Goal: Transaction & Acquisition: Purchase product/service

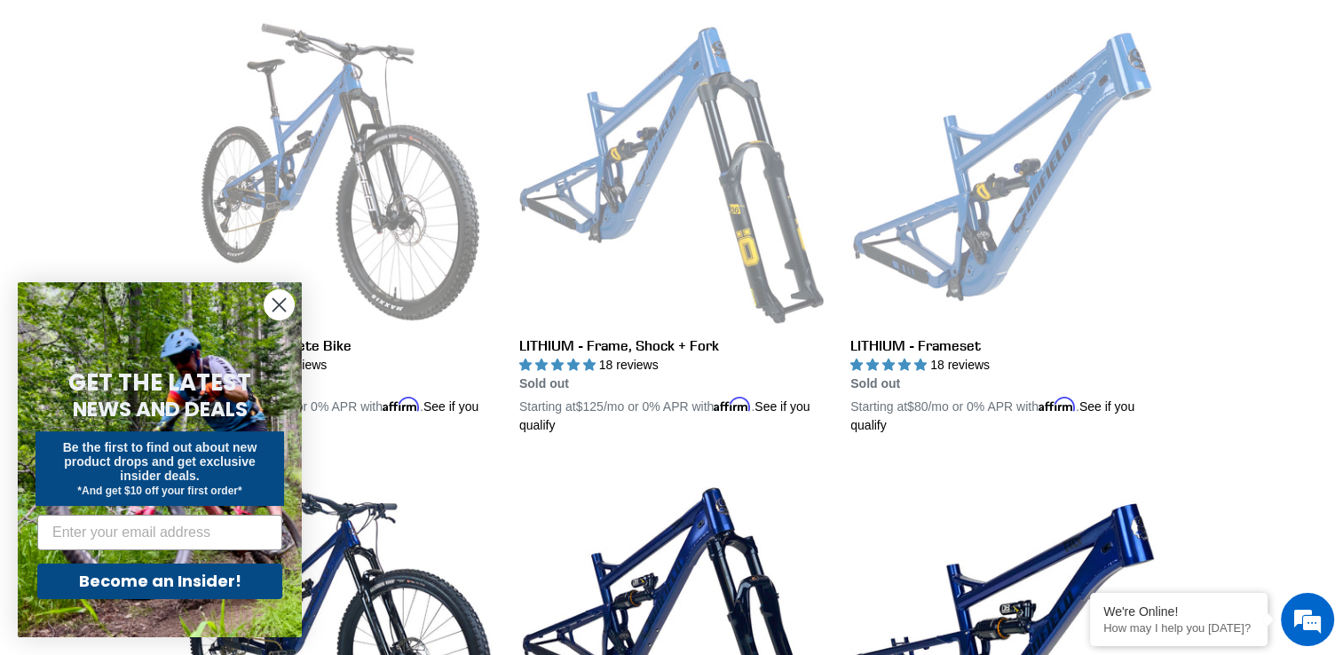
scroll to position [511, 0]
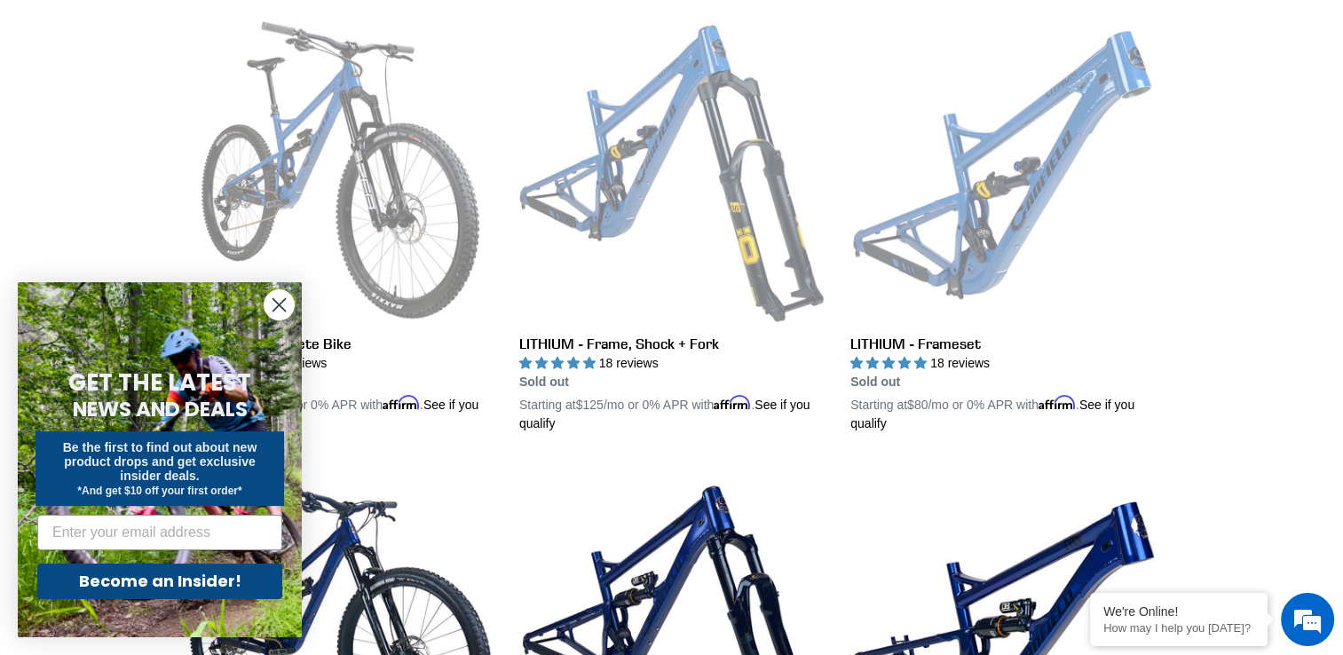
click at [275, 311] on circle "Close dialog" at bounding box center [278, 304] width 29 height 29
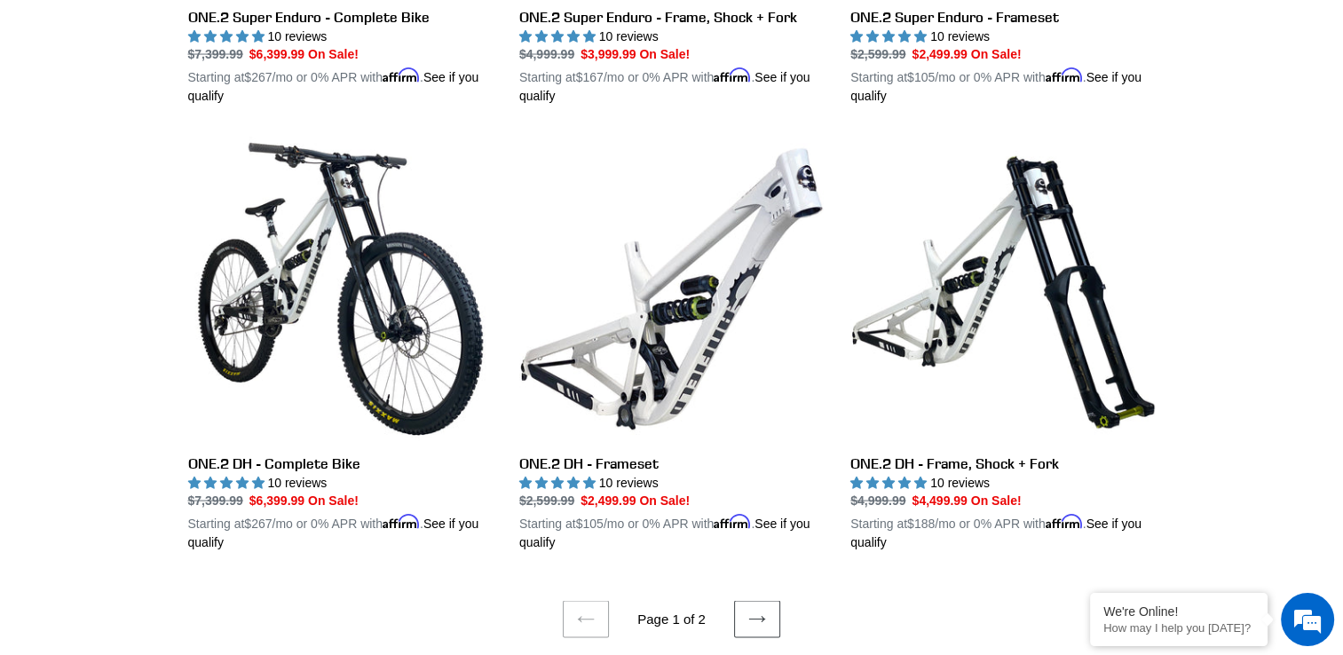
scroll to position [3514, 0]
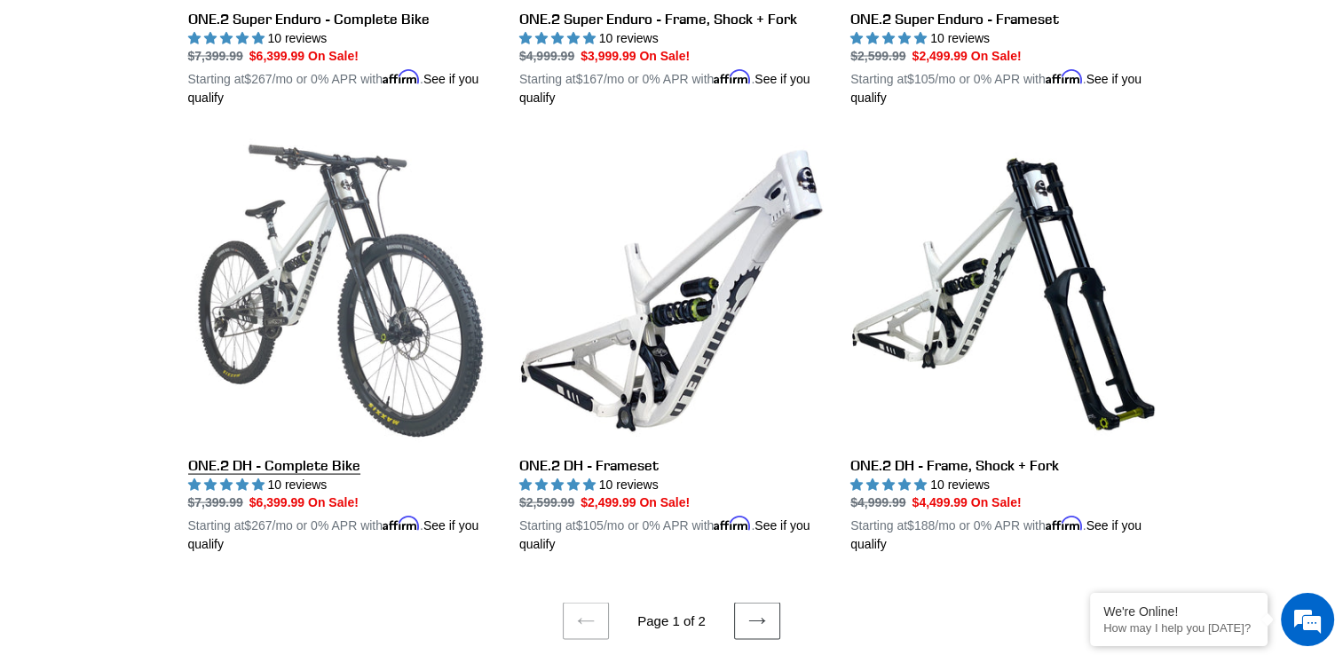
click at [302, 235] on link "ONE.2 DH - Complete Bike" at bounding box center [340, 345] width 304 height 415
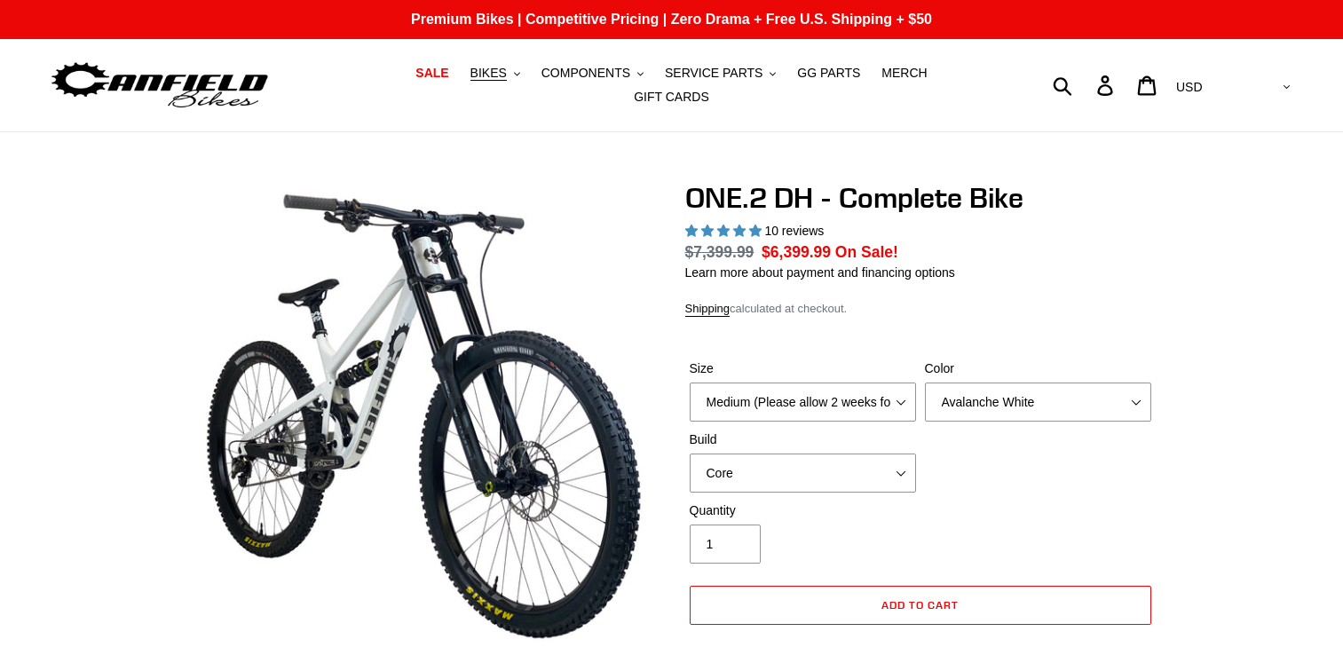
select select "highest-rating"
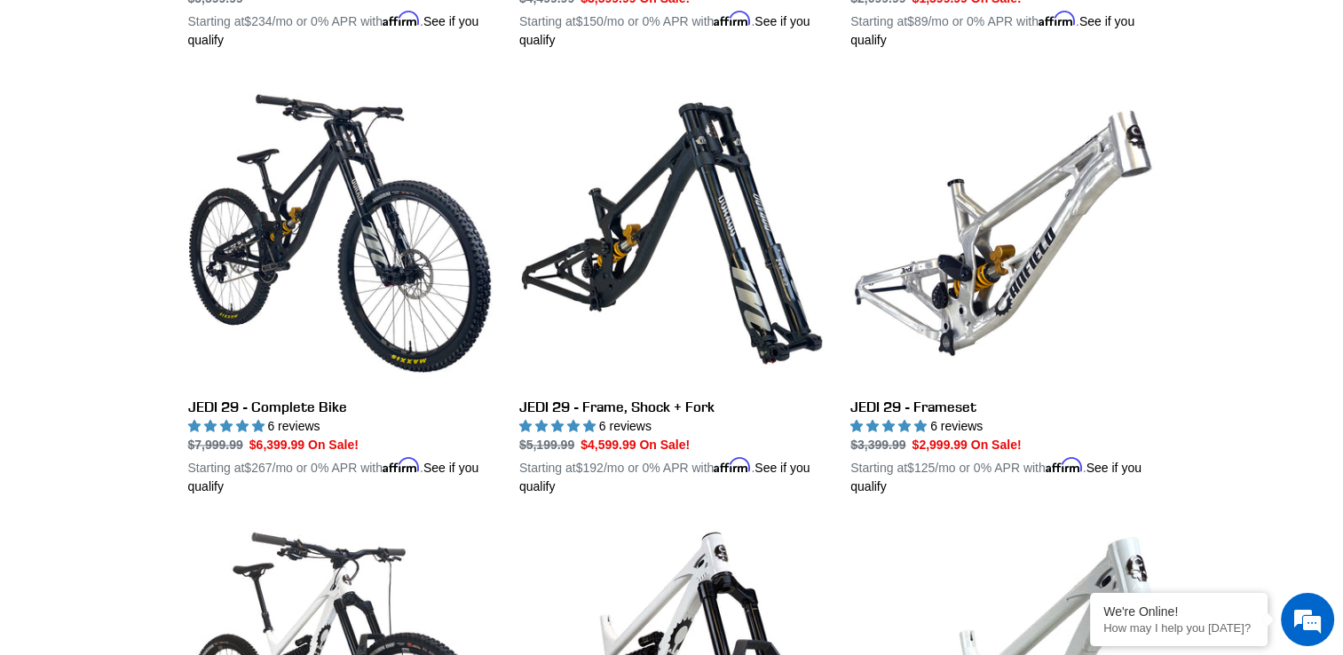
scroll to position [2680, 0]
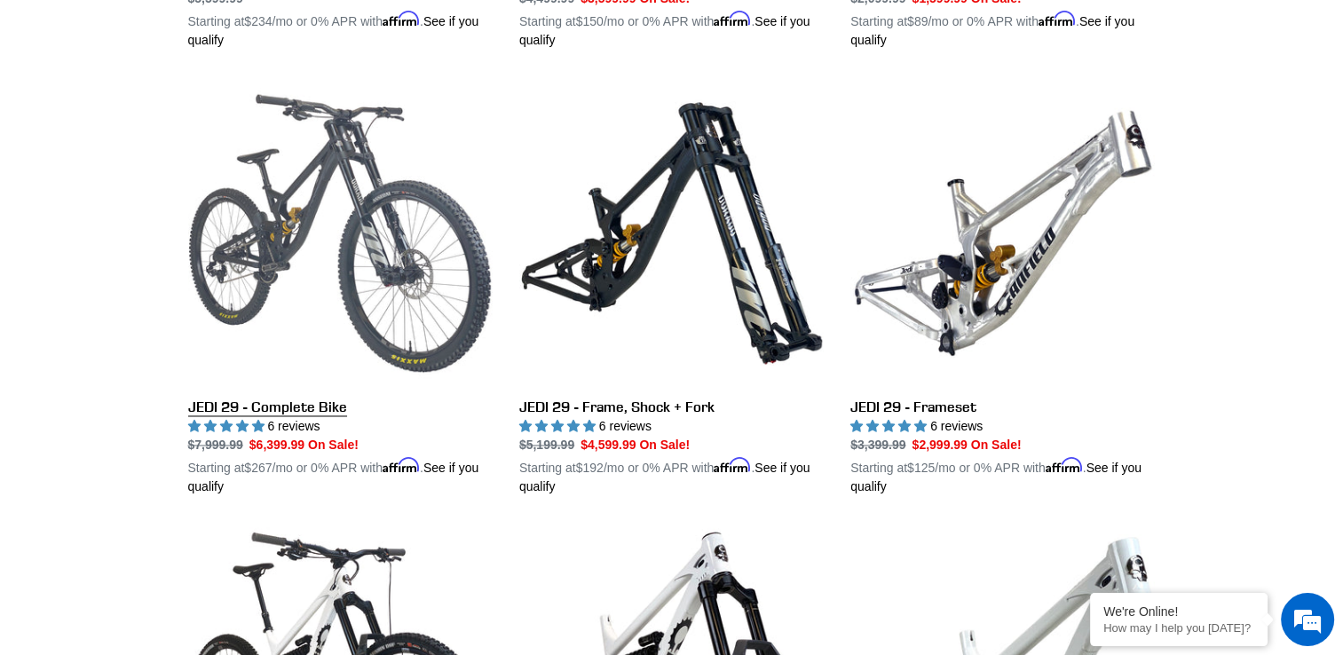
click at [268, 224] on link "JEDI 29 - Complete Bike" at bounding box center [340, 288] width 304 height 415
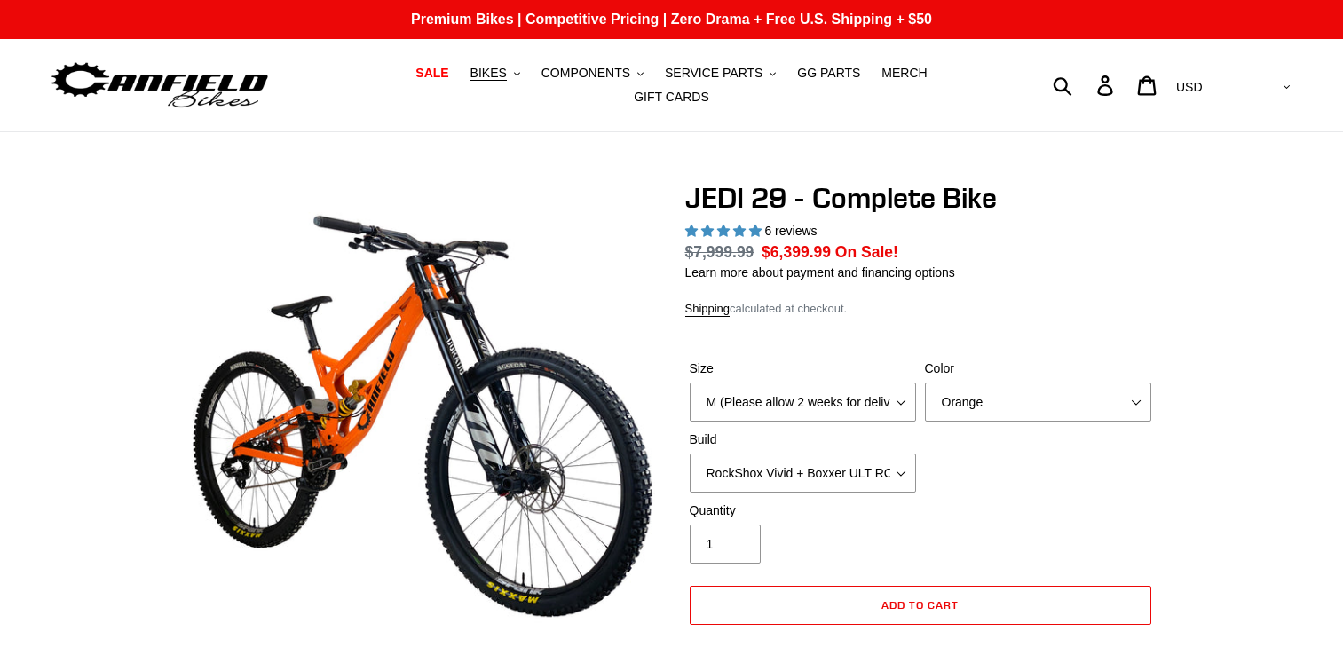
select select "highest-rating"
